Goal: Find specific page/section: Find specific page/section

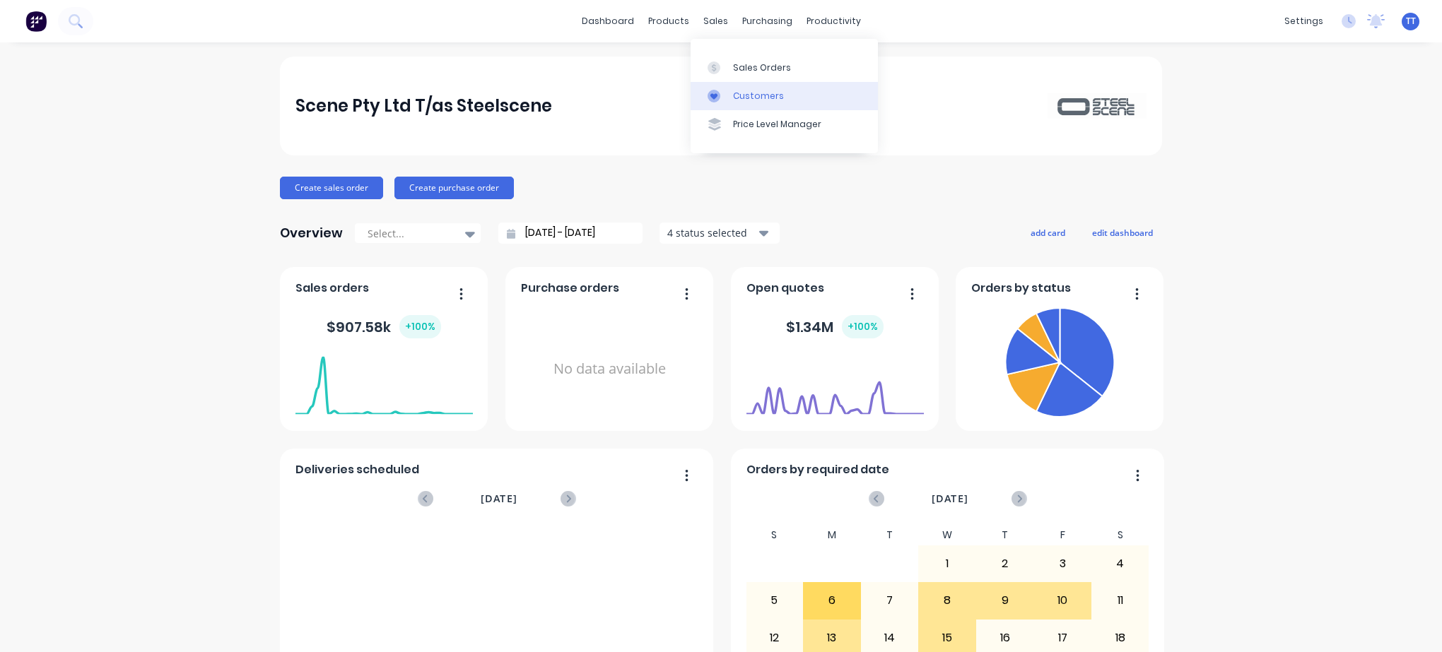
click at [752, 94] on div "Customers" at bounding box center [758, 96] width 51 height 13
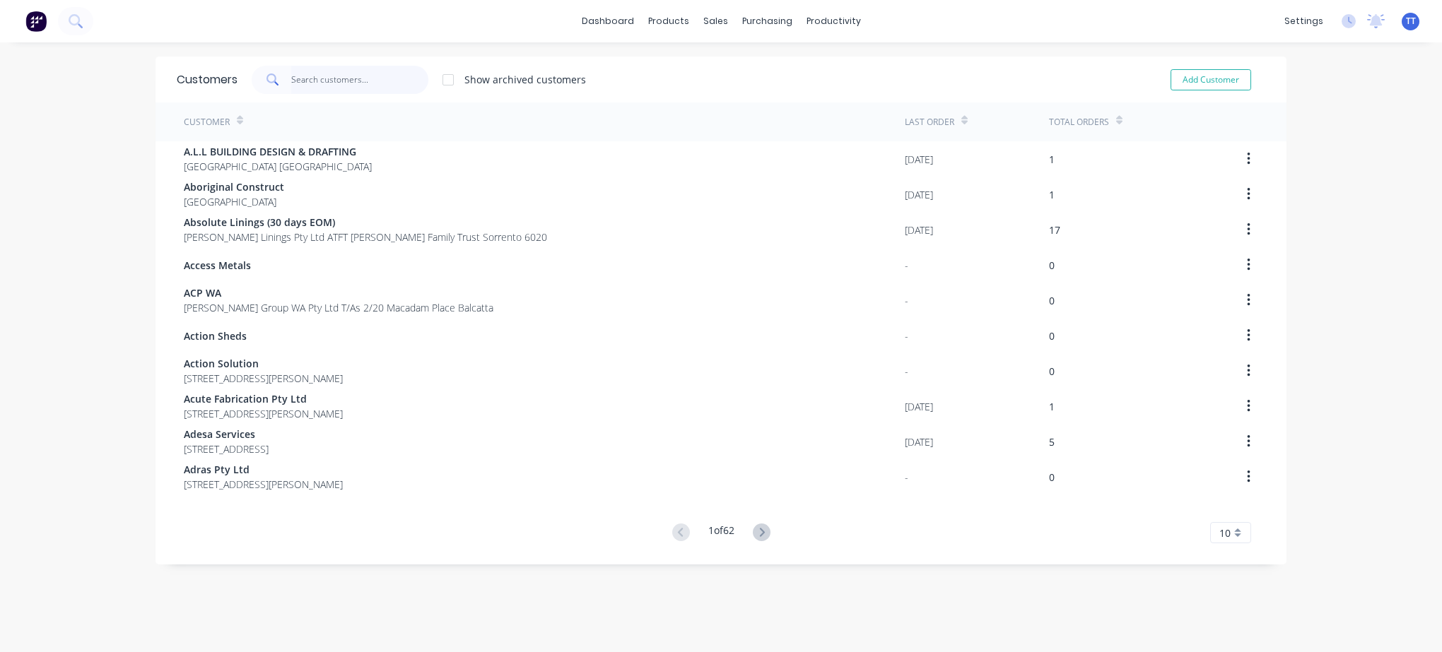
click at [338, 76] on input "text" at bounding box center [360, 80] width 138 height 28
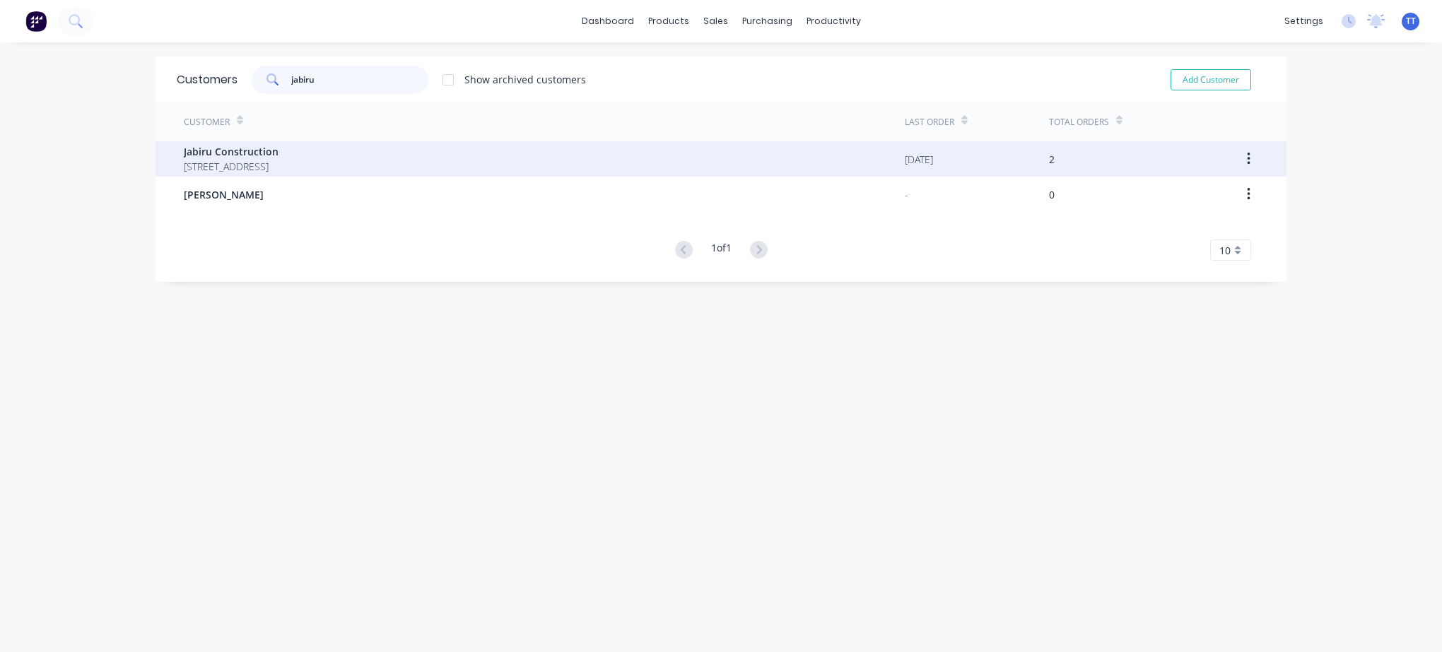
type input "jabiru"
click at [239, 157] on span "Jabiru Construction" at bounding box center [231, 151] width 95 height 15
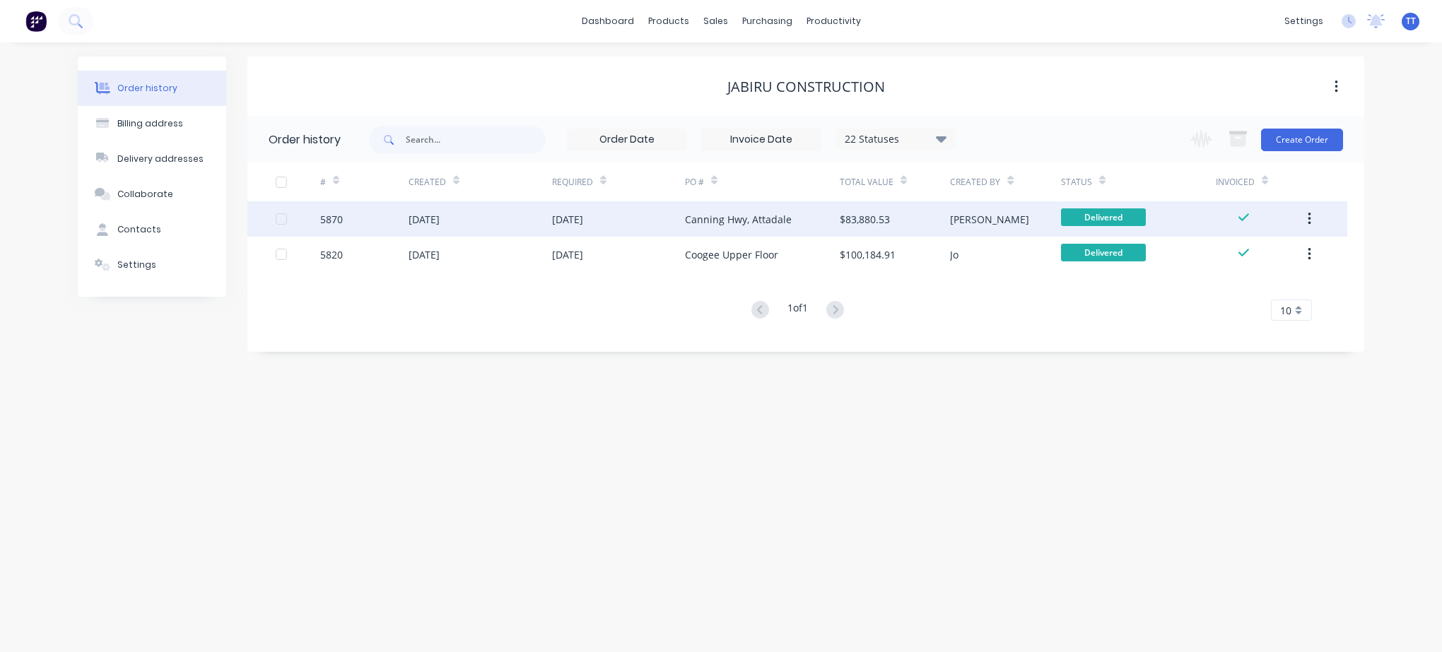
click at [702, 216] on div "Canning Hwy, Attadale" at bounding box center [738, 219] width 107 height 15
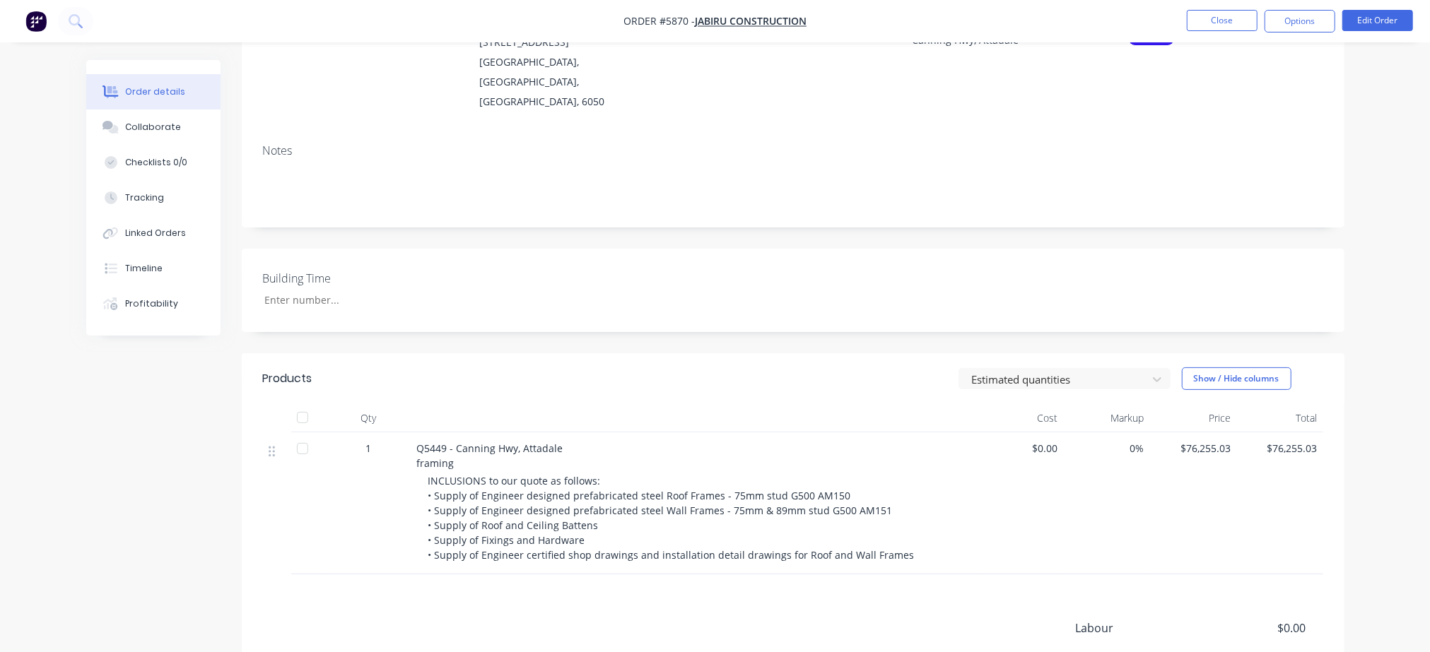
scroll to position [161, 0]
click at [148, 118] on button "Collaborate" at bounding box center [153, 127] width 134 height 35
